Goal: Transaction & Acquisition: Purchase product/service

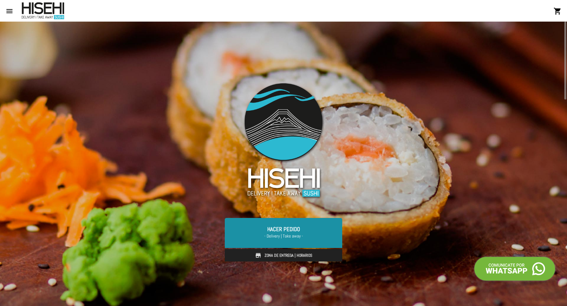
click at [279, 227] on link "Hacer Pedido - Delivery | Take away -" at bounding box center [283, 233] width 117 height 30
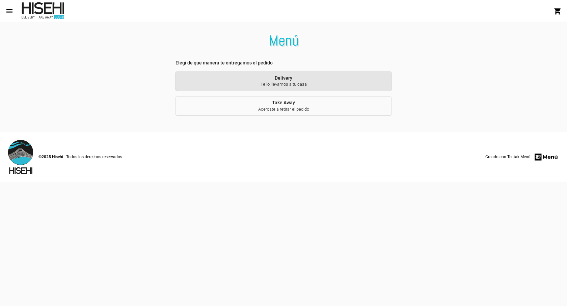
click at [284, 83] on span "Te lo llevamos a tu casa" at bounding box center [283, 84] width 205 height 6
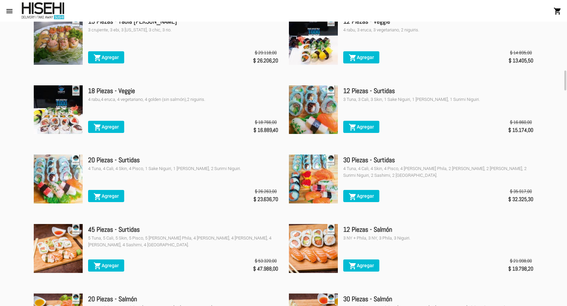
scroll to position [1645, 0]
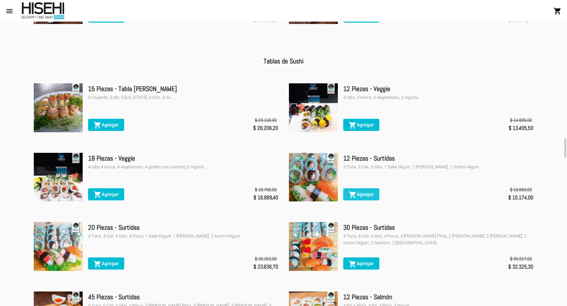
click at [358, 197] on span "shopping_cart Agregar" at bounding box center [360, 194] width 25 height 5
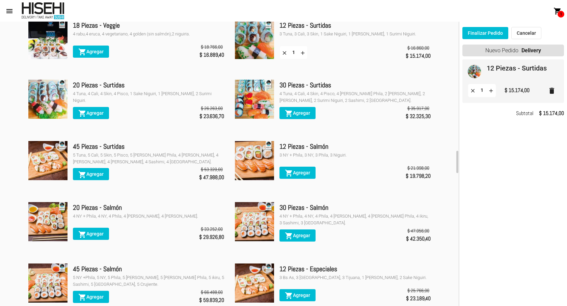
click at [532, 35] on button "Cancelar" at bounding box center [526, 33] width 30 height 12
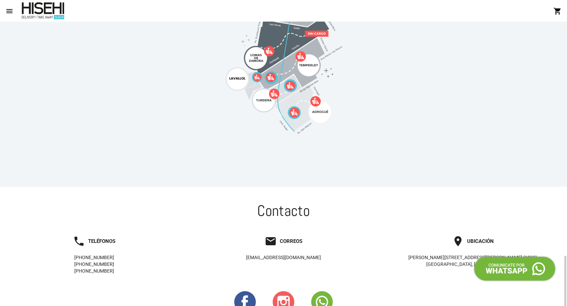
scroll to position [742, 0]
